Goal: Task Accomplishment & Management: Manage account settings

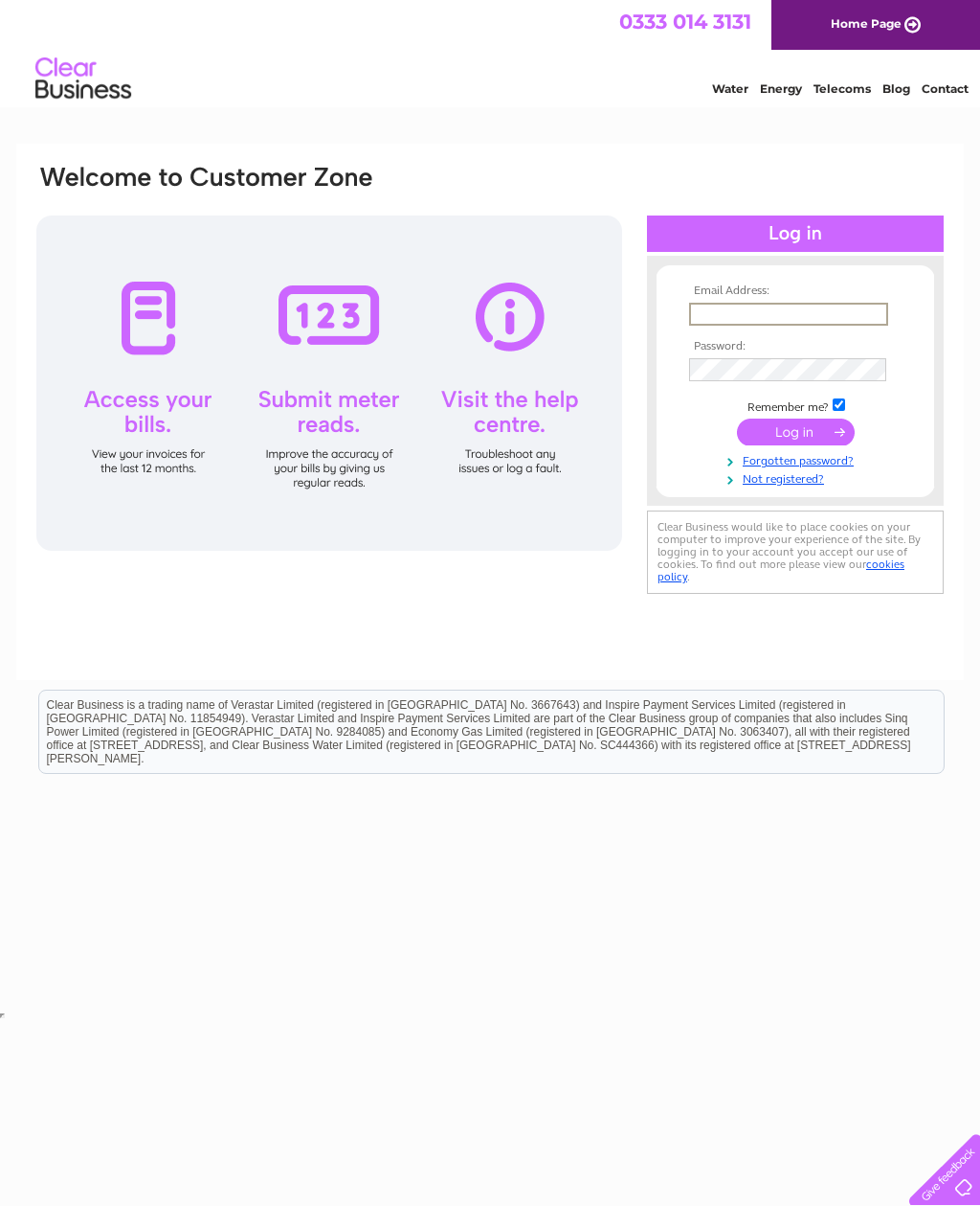
type input "Keithbradleyhome@yahoo.co.uk"
click at [796, 433] on input "submit" at bounding box center [796, 430] width 118 height 27
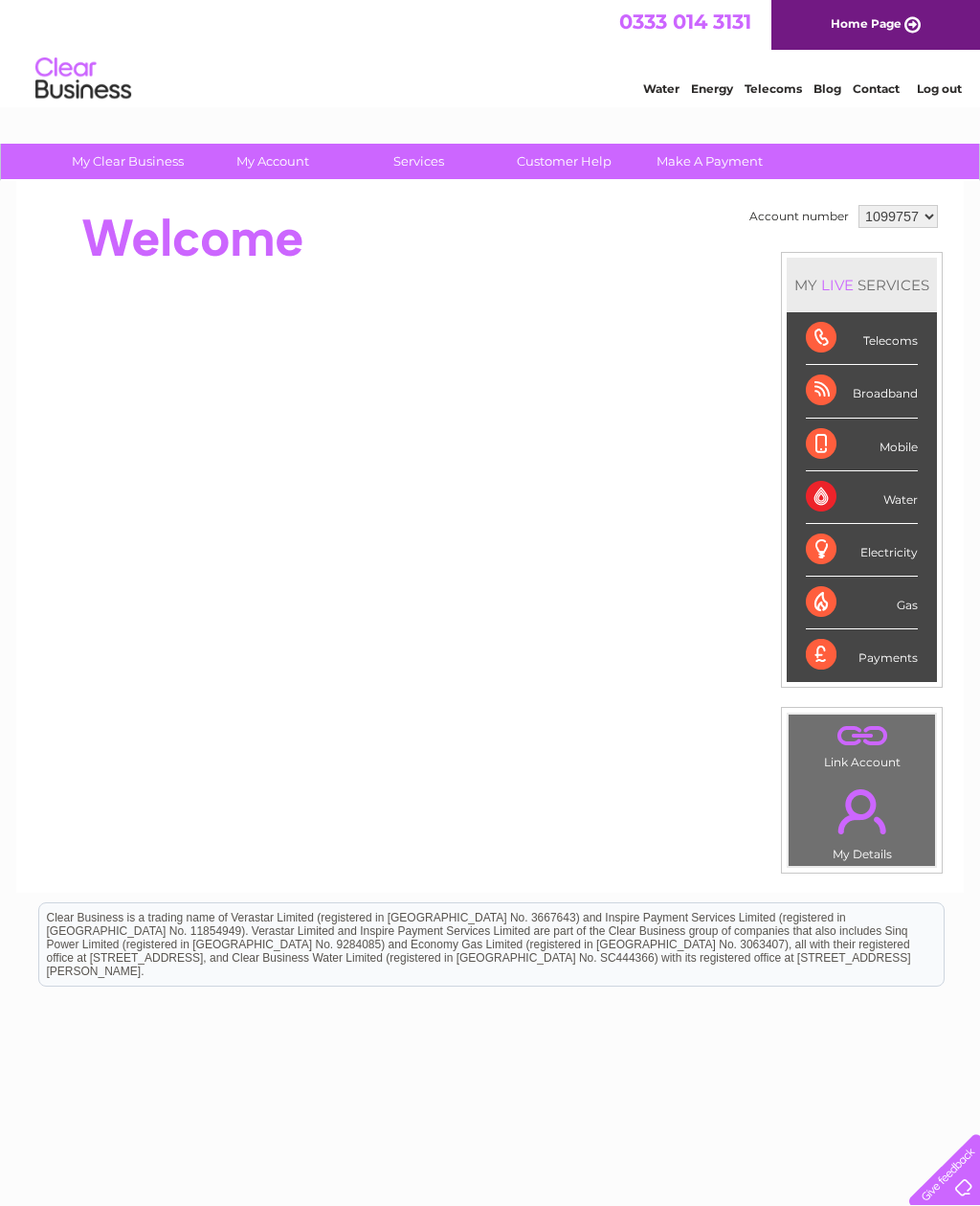
click at [814, 435] on div "Mobile" at bounding box center [862, 444] width 112 height 53
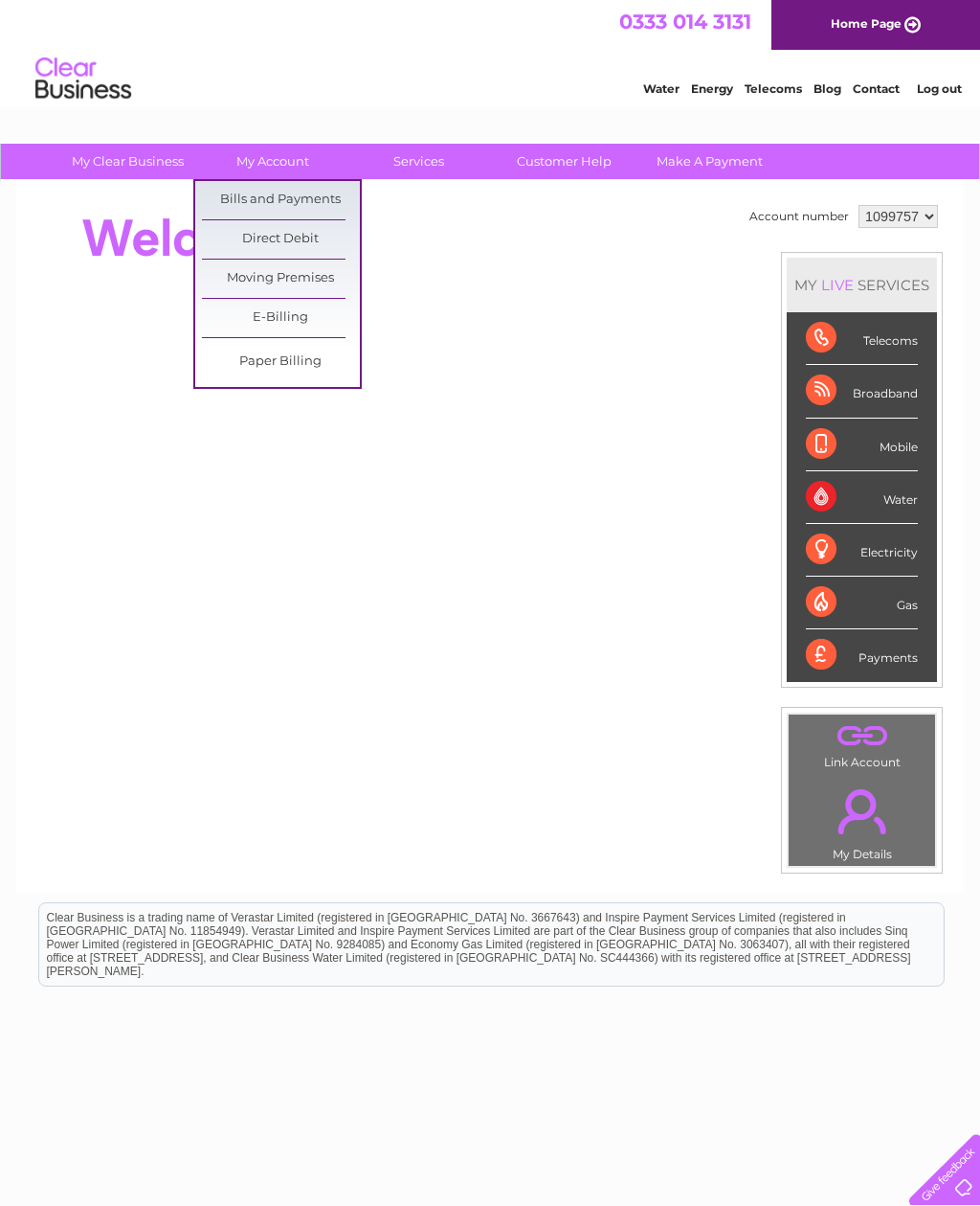
click at [311, 201] on link "Bills and Payments" at bounding box center [281, 201] width 158 height 39
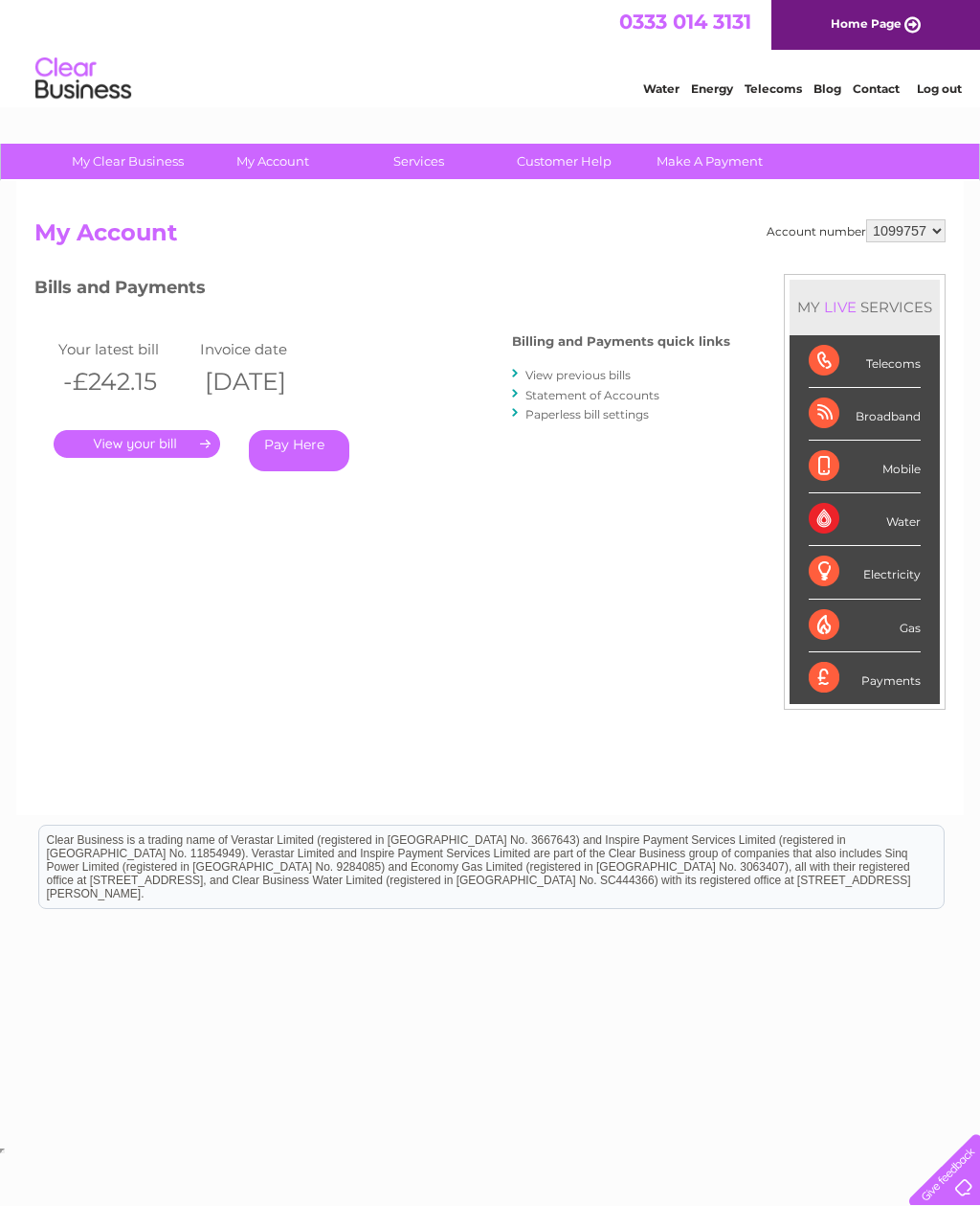
click at [172, 444] on link "." at bounding box center [137, 443] width 167 height 28
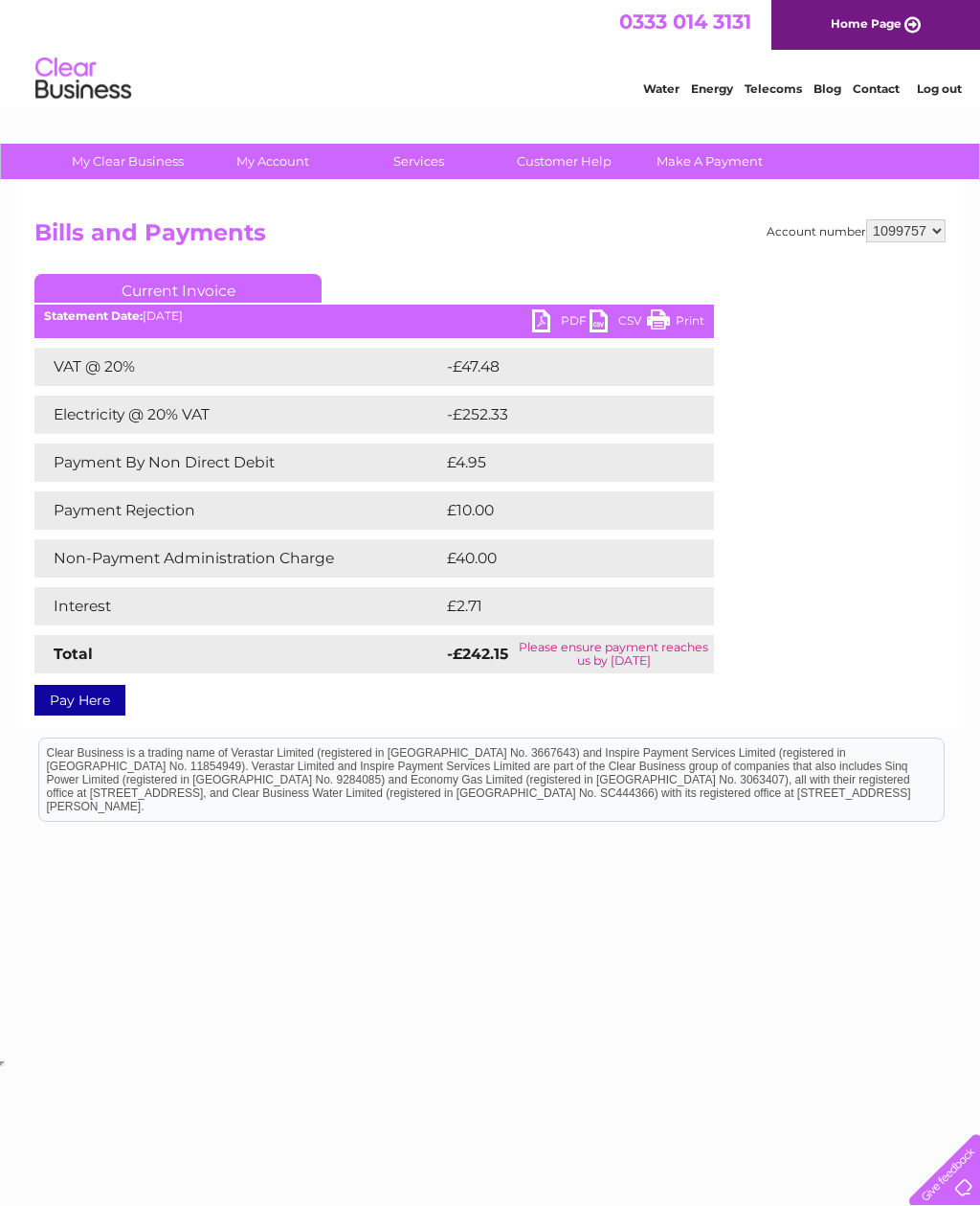
click at [558, 320] on link "PDF" at bounding box center [561, 323] width 58 height 28
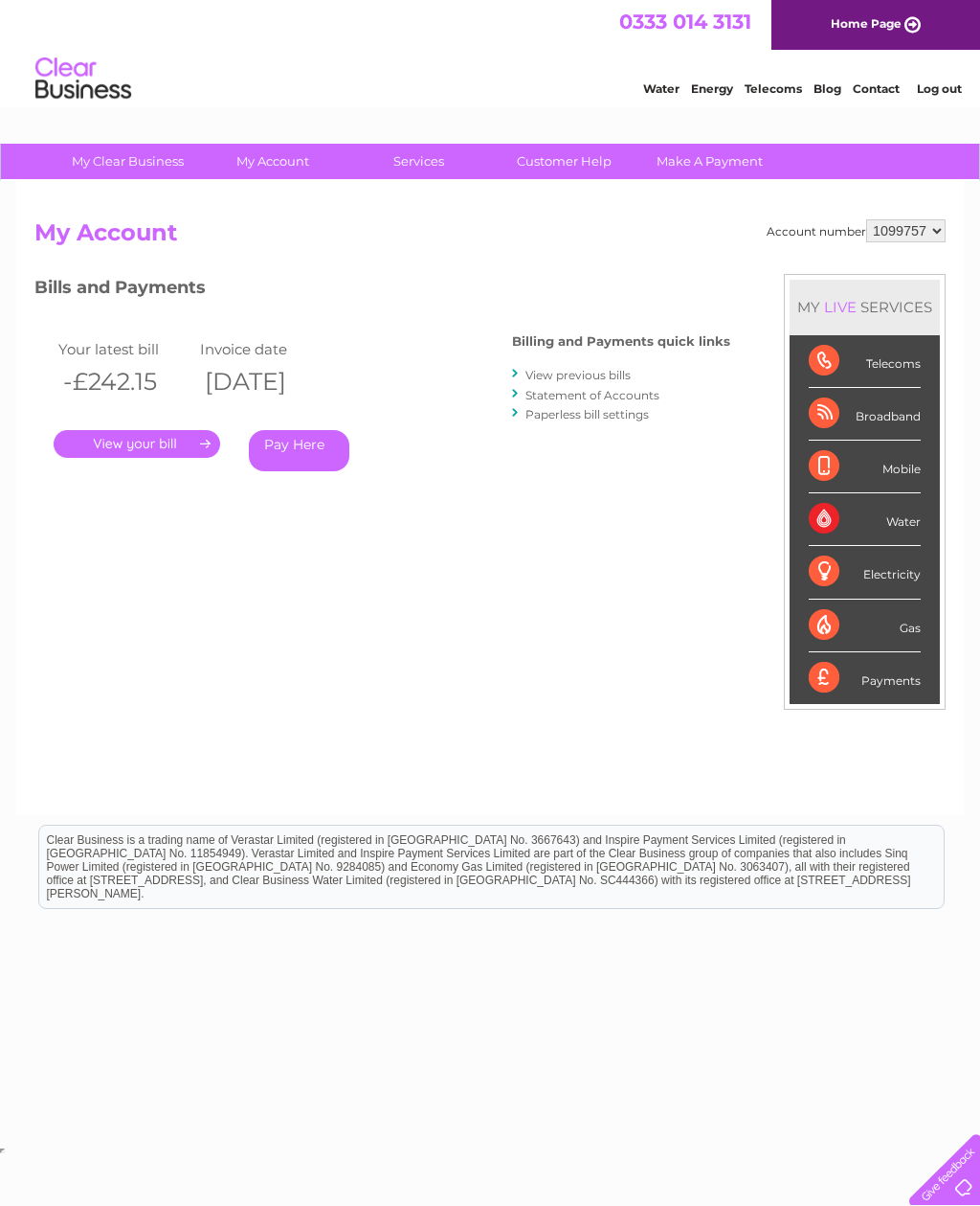
click at [616, 372] on link "View previous bills" at bounding box center [577, 375] width 105 height 14
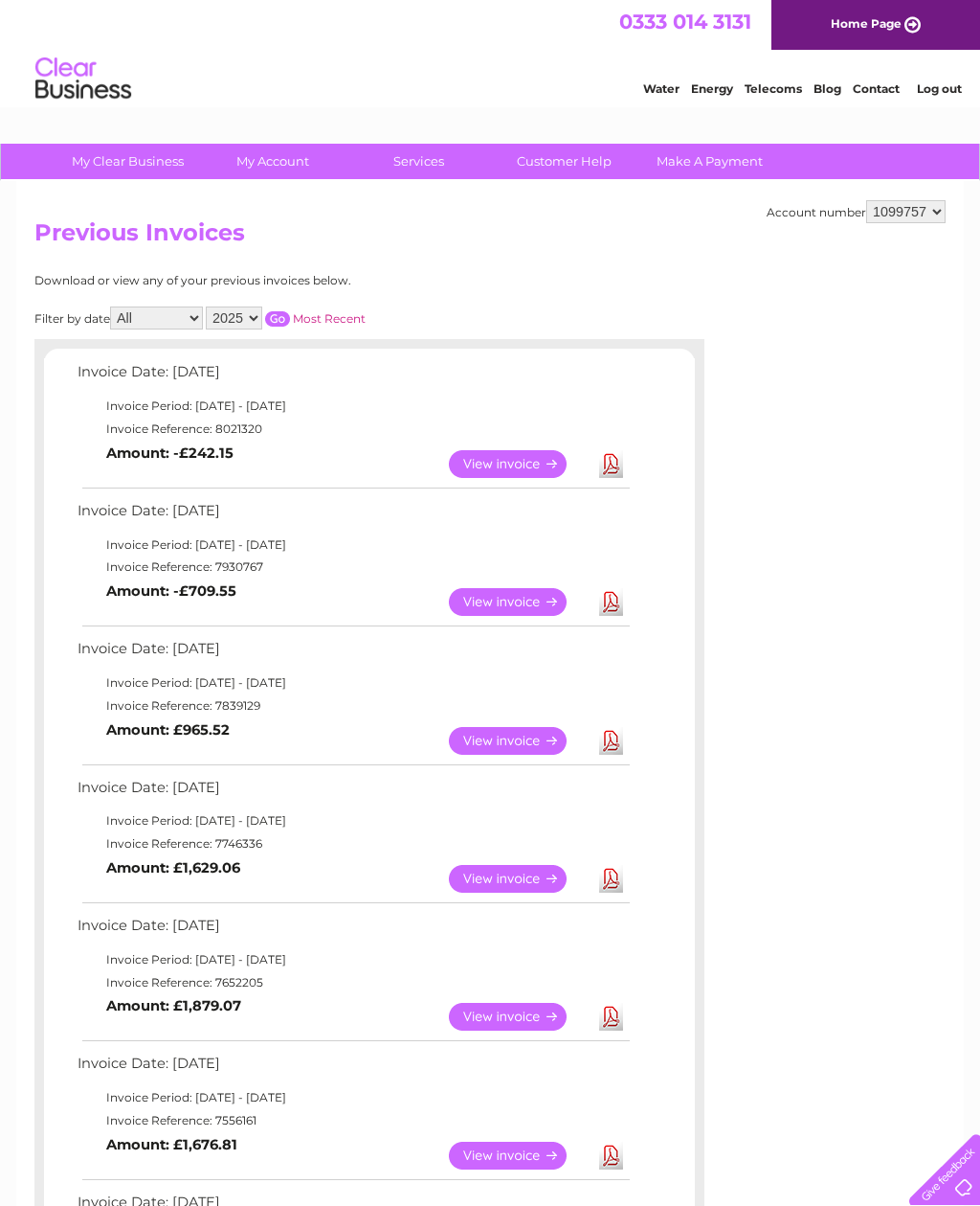
click at [526, 594] on link "View" at bounding box center [519, 602] width 141 height 28
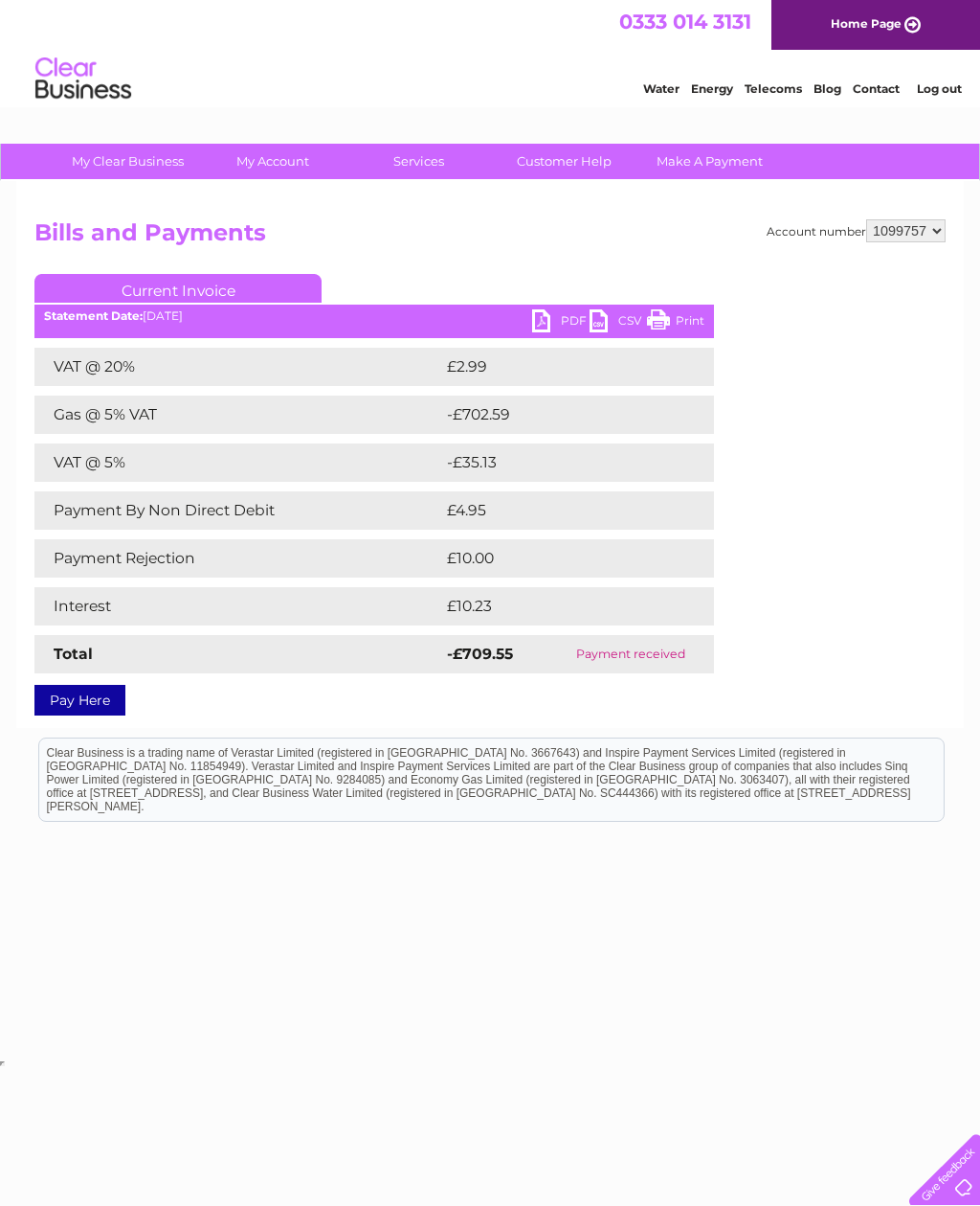
click at [560, 317] on link "PDF" at bounding box center [561, 323] width 58 height 28
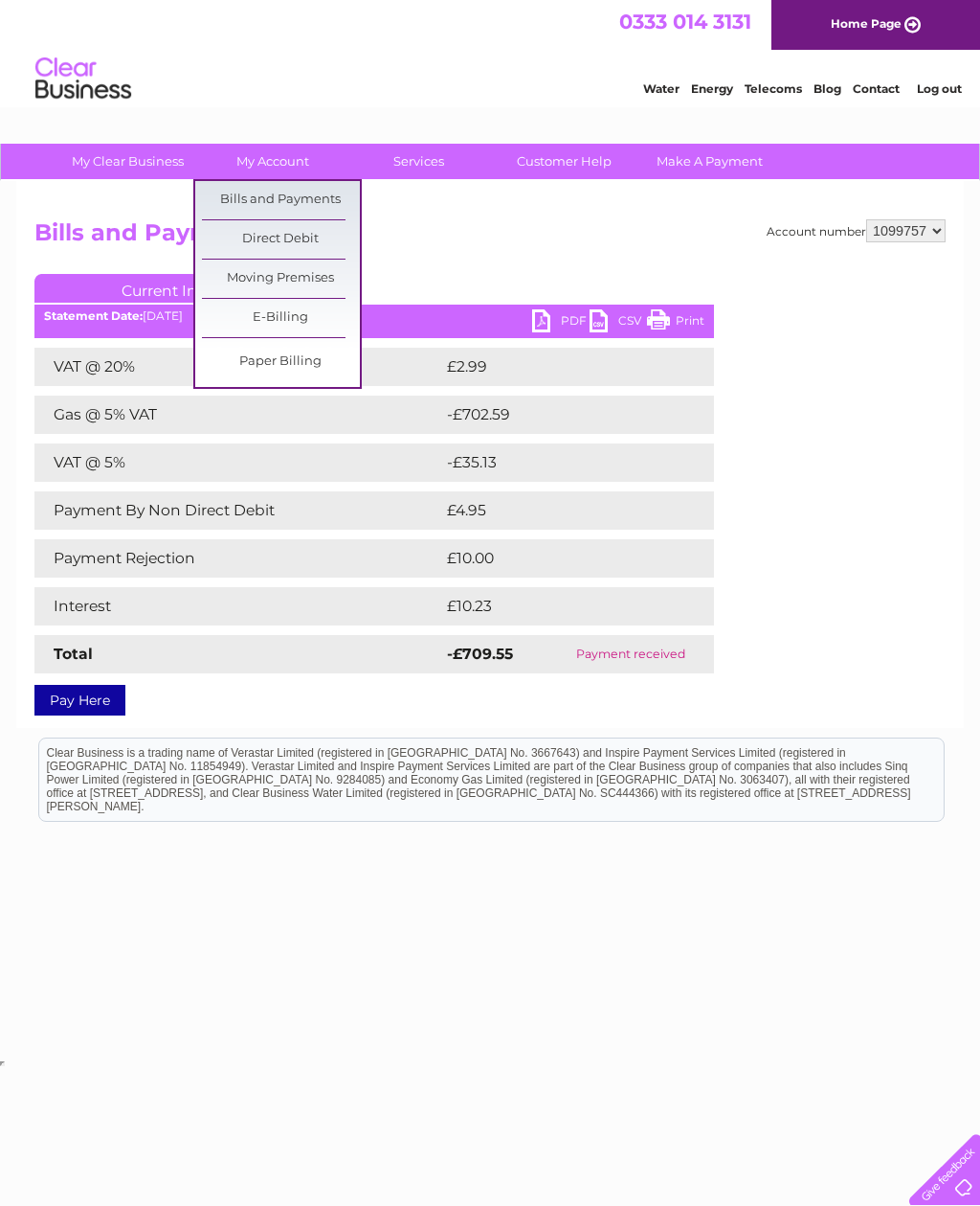
click at [319, 201] on link "Bills and Payments" at bounding box center [281, 201] width 158 height 39
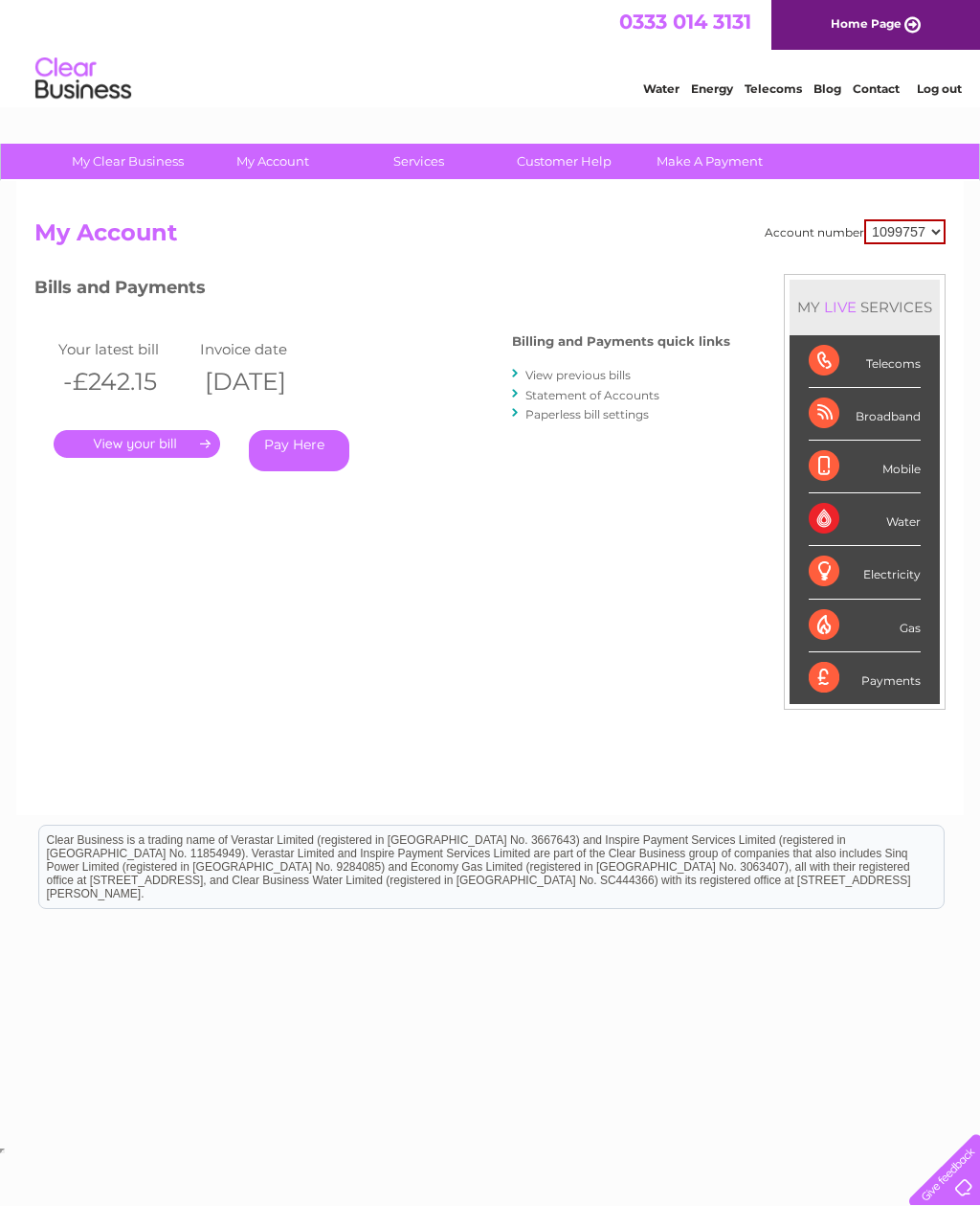
click at [623, 373] on link "View previous bills" at bounding box center [577, 375] width 105 height 14
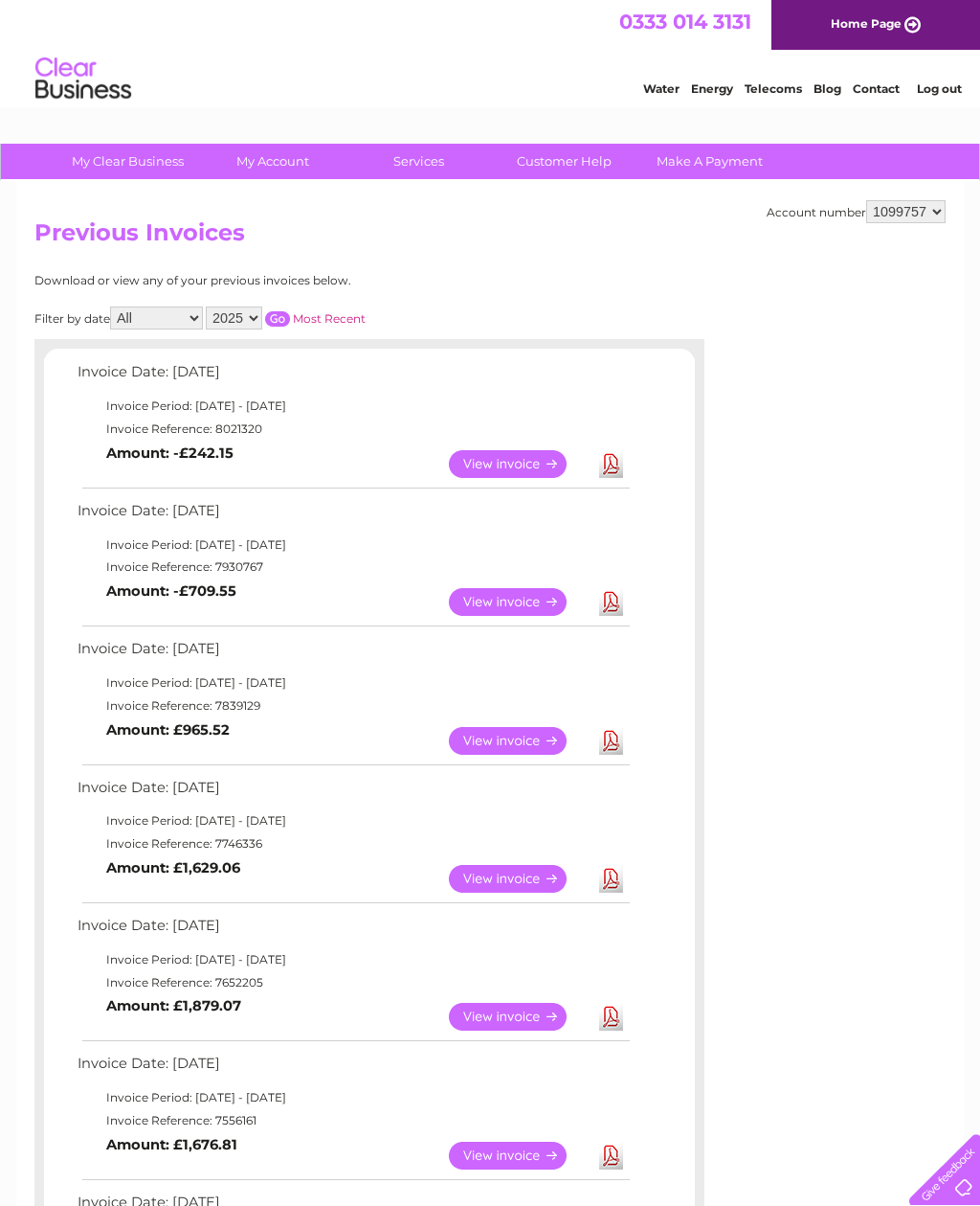
click at [527, 459] on link "View" at bounding box center [519, 464] width 141 height 28
click at [510, 595] on link "View" at bounding box center [519, 602] width 141 height 28
click at [528, 453] on link "View" at bounding box center [519, 464] width 141 height 28
